Goal: Task Accomplishment & Management: Manage account settings

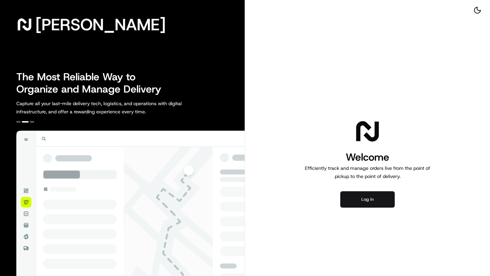
click at [381, 204] on button "Log in" at bounding box center [367, 199] width 54 height 16
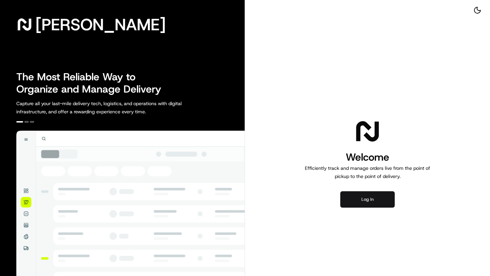
click at [359, 197] on button "Log in" at bounding box center [367, 199] width 54 height 16
